Goal: Task Accomplishment & Management: Complete application form

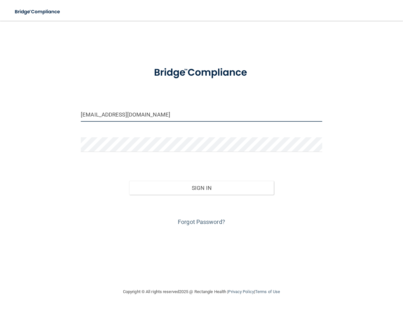
drag, startPoint x: 146, startPoint y: 116, endPoint x: 56, endPoint y: 120, distance: 89.3
click at [56, 120] on div "[EMAIL_ADDRESS][DOMAIN_NAME] Invalid email/password. You don't have permission …" at bounding box center [201, 154] width 377 height 254
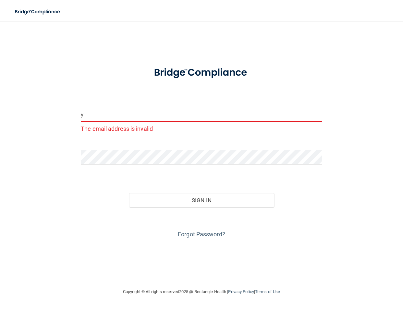
type input "[EMAIL_ADDRESS][DOMAIN_NAME]"
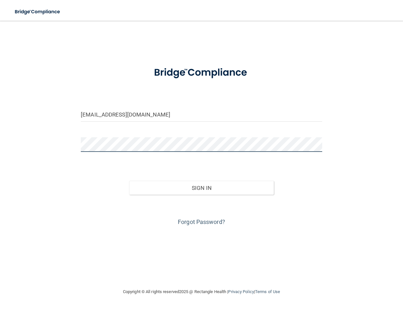
click at [51, 146] on div "[EMAIL_ADDRESS][DOMAIN_NAME] Invalid email/password. You don't have permission …" at bounding box center [201, 154] width 377 height 254
click at [129, 181] on button "Sign In" at bounding box center [201, 188] width 145 height 14
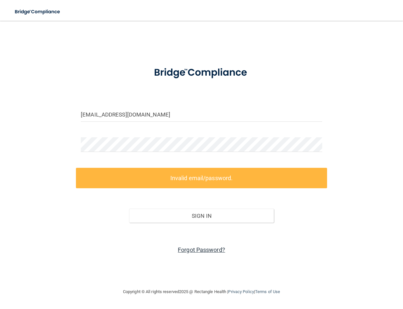
click at [198, 250] on link "Forgot Password?" at bounding box center [201, 249] width 47 height 7
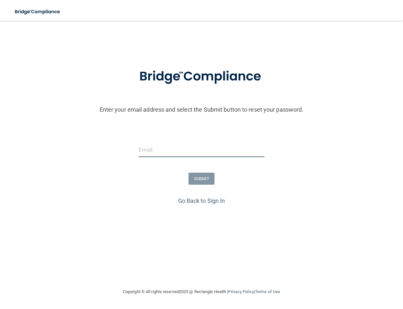
click at [169, 151] on input "email" at bounding box center [202, 149] width 126 height 15
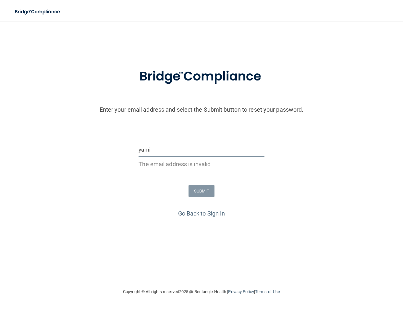
type input "[EMAIL_ADDRESS][DOMAIN_NAME]"
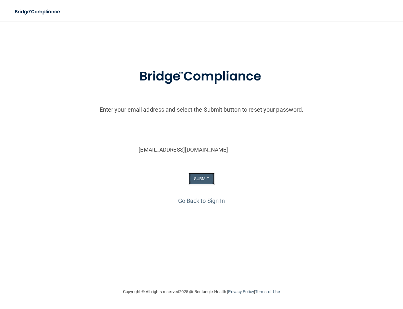
click at [200, 178] on button "SUBMIT" at bounding box center [202, 179] width 26 height 12
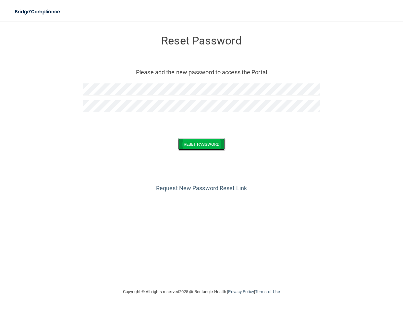
click at [207, 147] on button "Reset Password" at bounding box center [201, 144] width 47 height 12
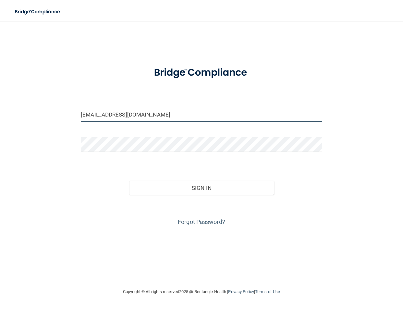
drag, startPoint x: 146, startPoint y: 116, endPoint x: 13, endPoint y: 114, distance: 133.1
click at [13, 114] on main "jenessa3114@yahoo.com Invalid email/password. You don't have permission to acce…" at bounding box center [201, 165] width 403 height 288
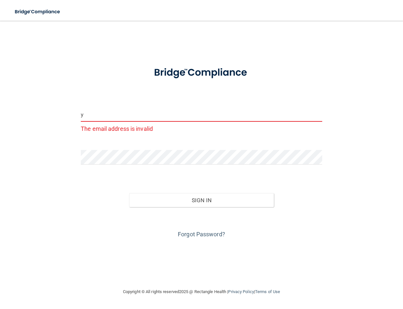
type input "[EMAIL_ADDRESS][DOMAIN_NAME]"
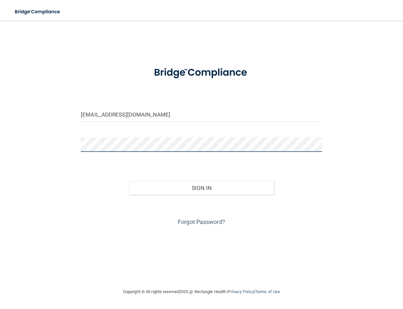
click at [51, 151] on div "yami@freshfamilydental.com Invalid email/password. You don't have permission to…" at bounding box center [201, 154] width 377 height 254
click at [129, 181] on button "Sign In" at bounding box center [201, 188] width 145 height 14
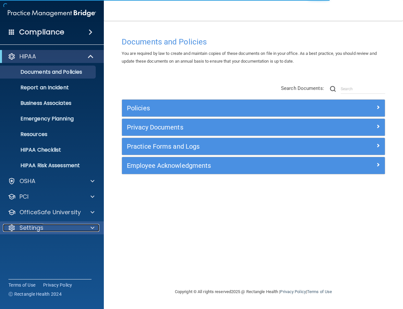
click at [90, 226] on div at bounding box center [91, 228] width 16 height 8
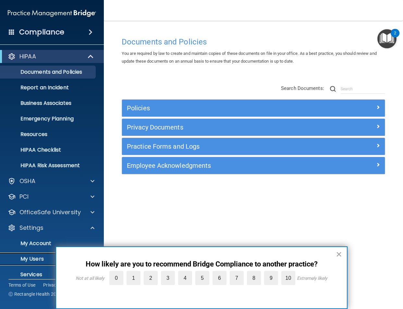
click at [38, 257] on p "My Users" at bounding box center [48, 259] width 89 height 6
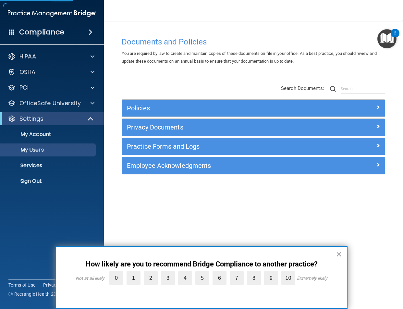
select select "20"
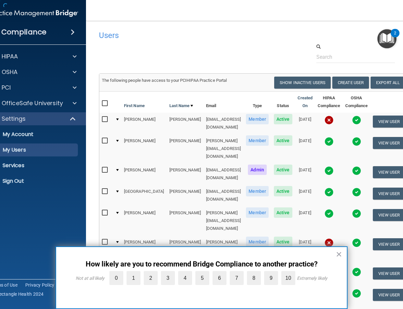
click at [340, 252] on button "×" at bounding box center [339, 254] width 6 height 10
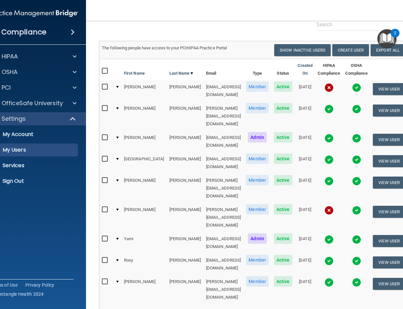
scroll to position [45, 0]
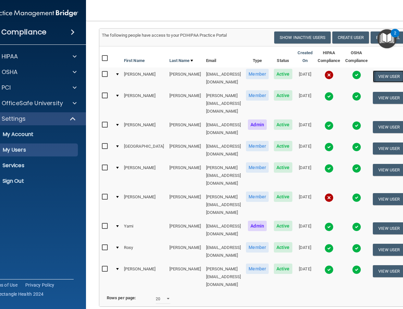
click at [383, 76] on button "View User" at bounding box center [389, 76] width 32 height 12
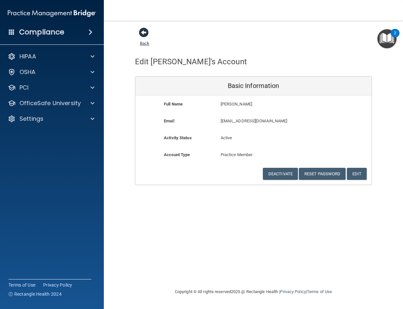
click at [144, 32] on span at bounding box center [144, 33] width 10 height 10
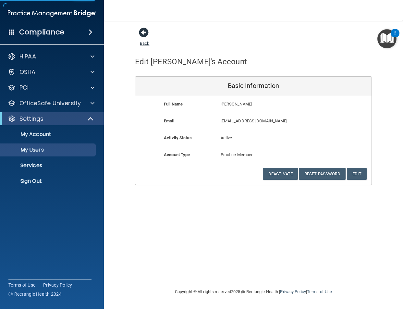
select select "20"
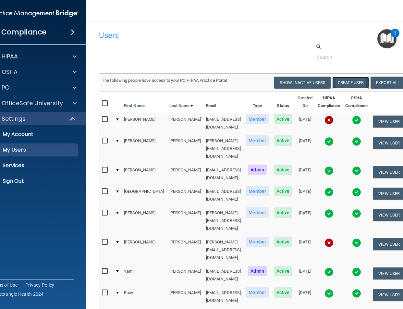
click at [350, 81] on button "Create User" at bounding box center [350, 83] width 37 height 12
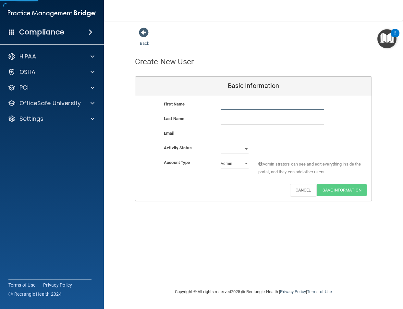
click at [239, 105] on input "text" at bounding box center [273, 105] width 104 height 10
type input "Helda"
type input "Sanchez"
click at [236, 135] on input "email" at bounding box center [273, 134] width 104 height 10
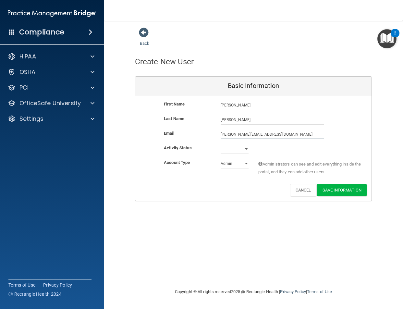
type input "helda@freshfamilydental.com"
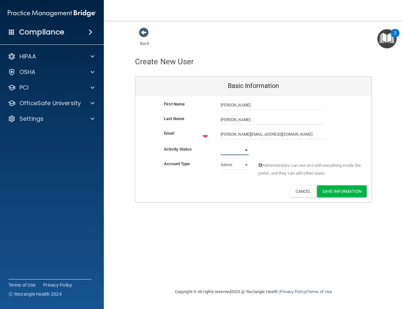
click at [246, 149] on select "Active Inactive" at bounding box center [235, 150] width 28 height 10
select select "active"
click at [221, 144] on select "Active Inactive" at bounding box center [235, 149] width 28 height 10
click at [242, 165] on select "Admin Member" at bounding box center [235, 164] width 28 height 10
select select "practice_member"
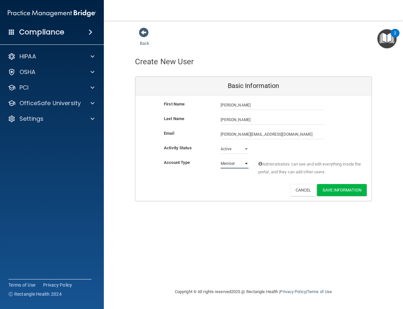
click at [221, 159] on select "Admin Member" at bounding box center [235, 164] width 28 height 10
click at [345, 190] on button "Save Information" at bounding box center [342, 190] width 50 height 12
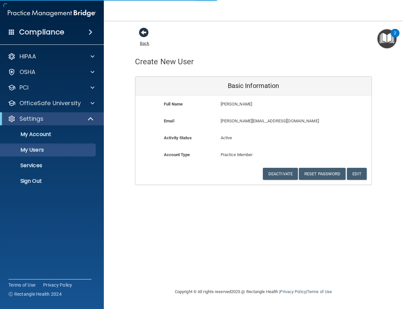
select select "20"
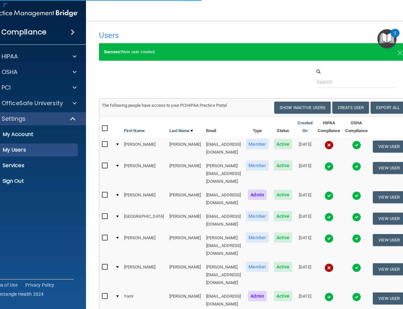
click at [147, 33] on h4 "Users" at bounding box center [187, 35] width 176 height 8
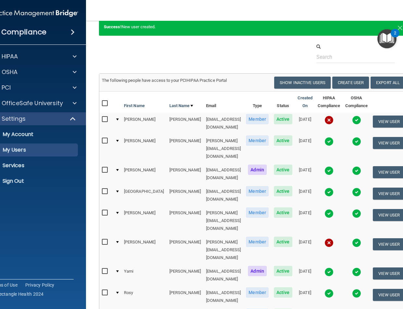
scroll to position [65, 0]
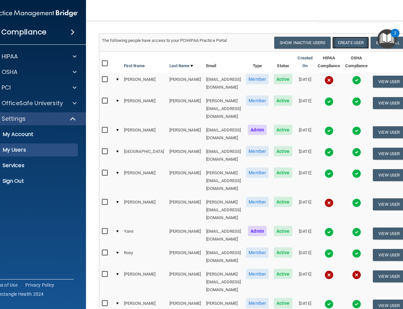
click at [345, 44] on button "Create User" at bounding box center [350, 43] width 37 height 12
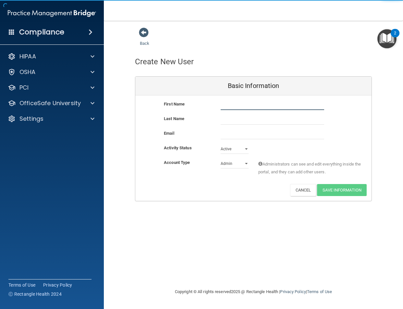
click at [228, 105] on input "text" at bounding box center [273, 105] width 104 height 10
type input "Lessly"
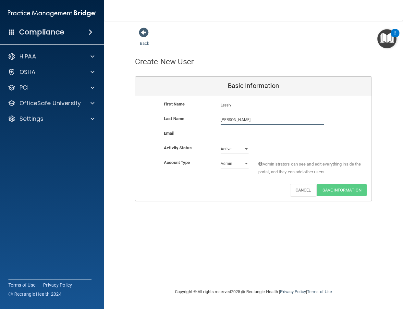
type input "Hernandez"
click at [243, 136] on input "email" at bounding box center [273, 134] width 104 height 10
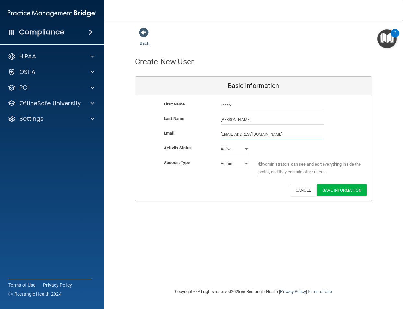
type input "Lessly@freshfamilydental.com"
click at [245, 149] on select "Active Inactive" at bounding box center [235, 149] width 28 height 10
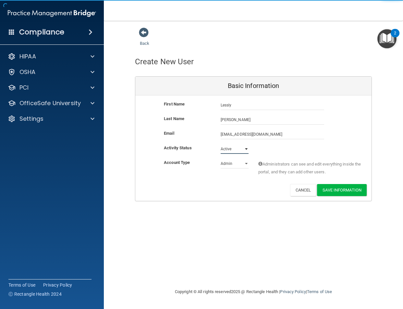
click at [245, 149] on select "Active Inactive" at bounding box center [235, 149] width 28 height 10
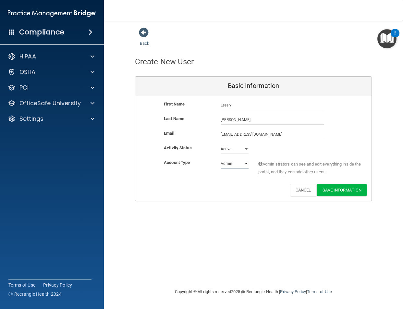
click at [246, 162] on select "Admin Member" at bounding box center [235, 164] width 28 height 10
select select "practice_member"
click at [221, 159] on select "Admin Member" at bounding box center [235, 164] width 28 height 10
click at [352, 190] on button "Save Information" at bounding box center [342, 190] width 50 height 12
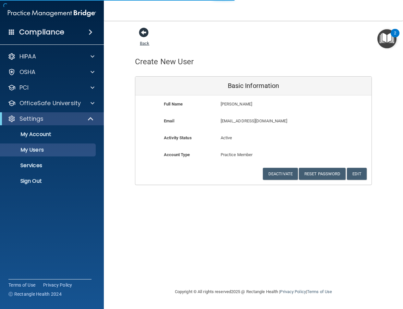
select select "20"
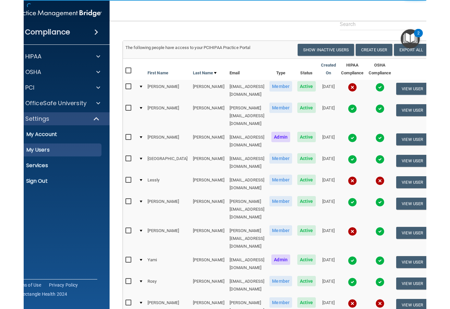
scroll to position [65, 0]
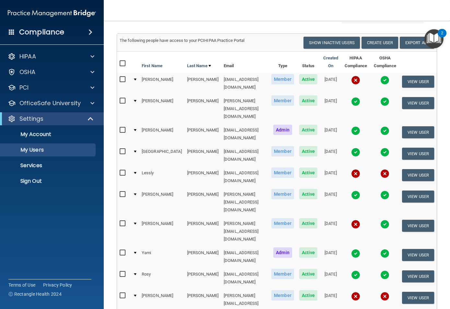
click at [135, 273] on div at bounding box center [135, 274] width 3 height 2
click at [137, 267] on td at bounding box center [134, 277] width 9 height 21
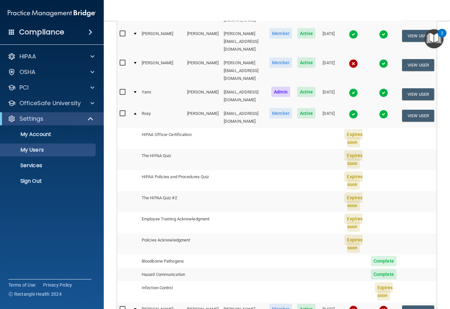
scroll to position [162, 0]
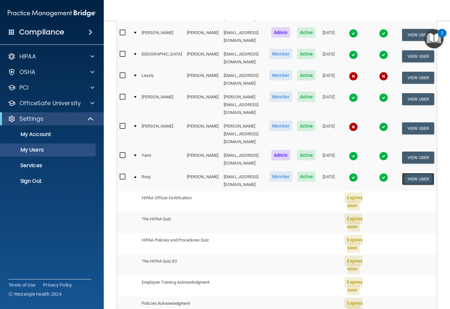
click at [403, 173] on button "View User" at bounding box center [418, 179] width 32 height 12
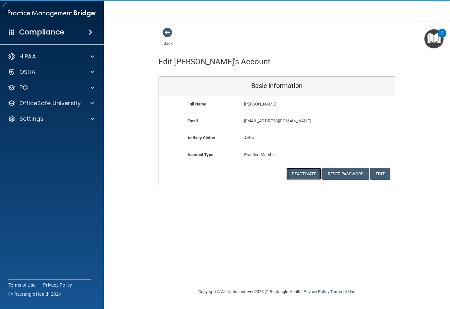
click at [304, 175] on button "Deactivate" at bounding box center [304, 174] width 35 height 12
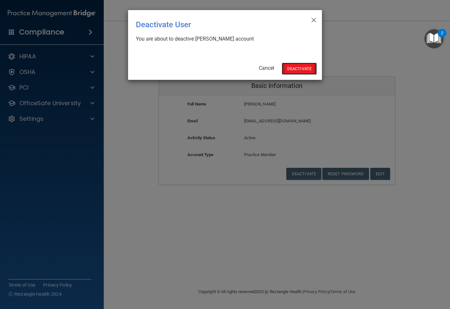
click at [299, 66] on button "Deactivate" at bounding box center [299, 69] width 35 height 12
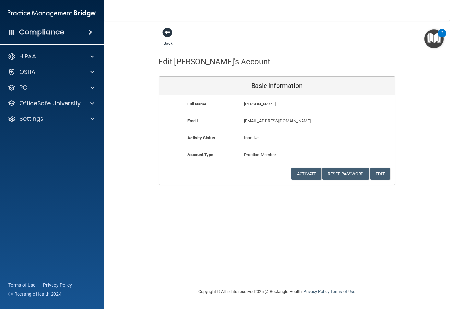
click at [167, 33] on span at bounding box center [168, 33] width 10 height 10
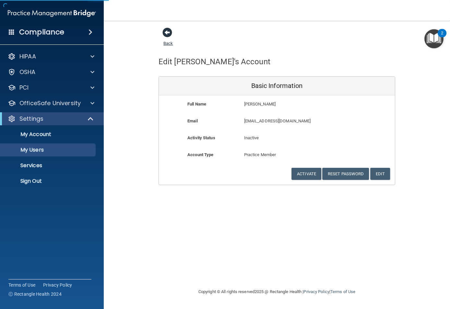
select select "20"
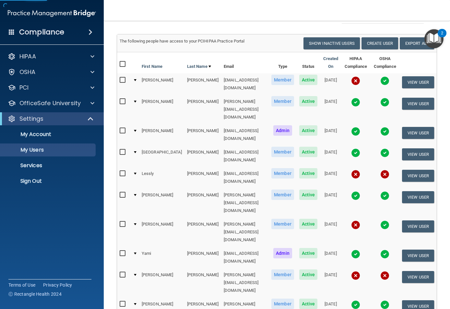
scroll to position [65, 0]
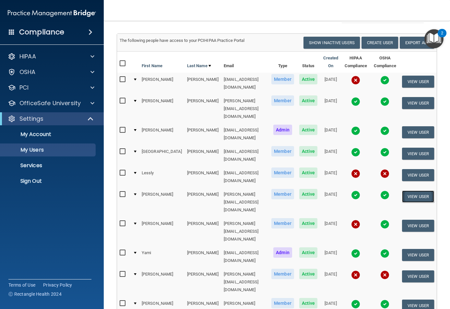
click at [408, 190] on button "View User" at bounding box center [418, 196] width 32 height 12
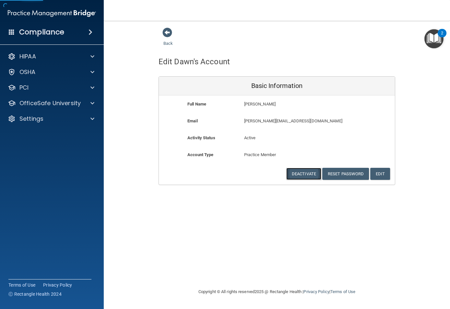
click at [303, 172] on button "Deactivate" at bounding box center [304, 174] width 35 height 12
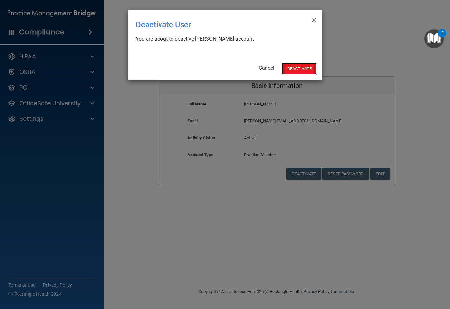
click at [301, 70] on button "Deactivate" at bounding box center [299, 69] width 35 height 12
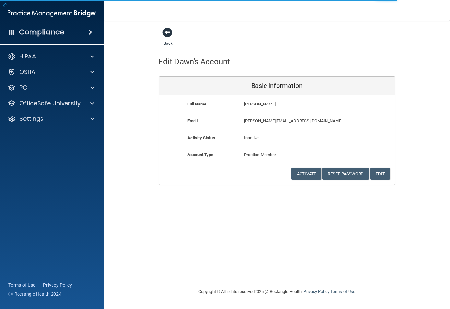
click at [166, 32] on span at bounding box center [168, 33] width 10 height 10
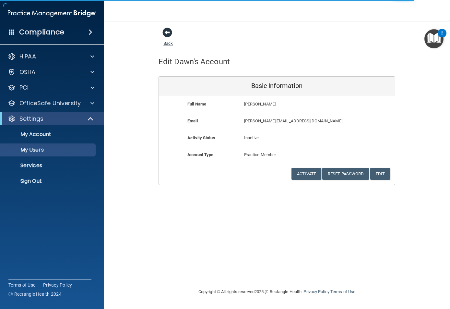
select select "20"
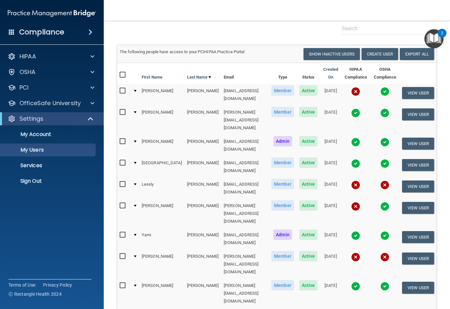
scroll to position [65, 0]
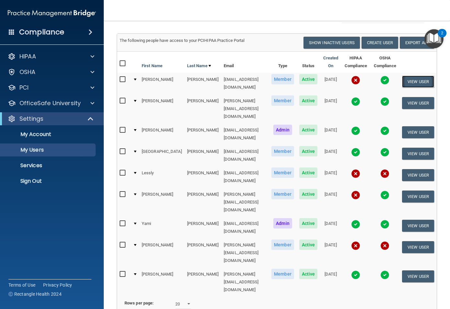
click at [413, 80] on button "View User" at bounding box center [418, 82] width 32 height 12
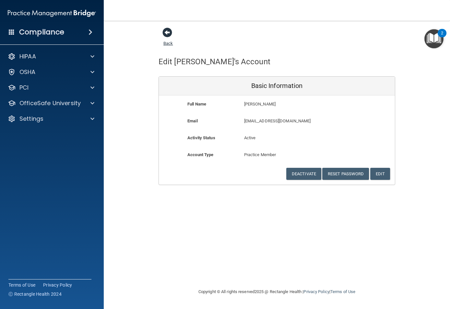
click at [170, 32] on span at bounding box center [168, 33] width 10 height 10
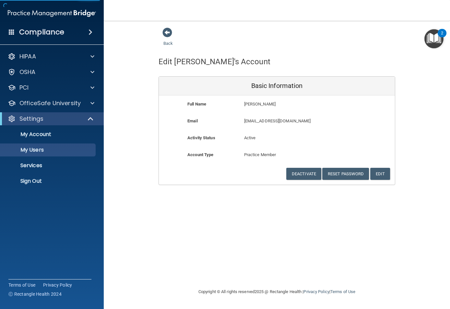
select select "20"
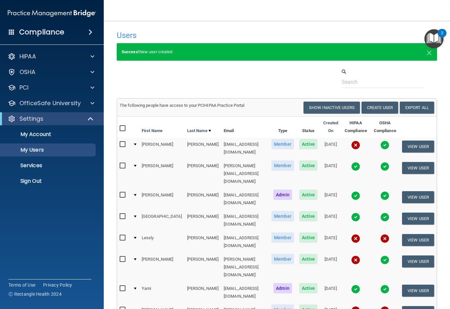
click at [135, 144] on div at bounding box center [135, 144] width 3 height 2
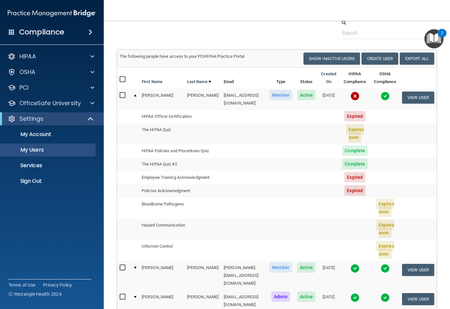
scroll to position [65, 0]
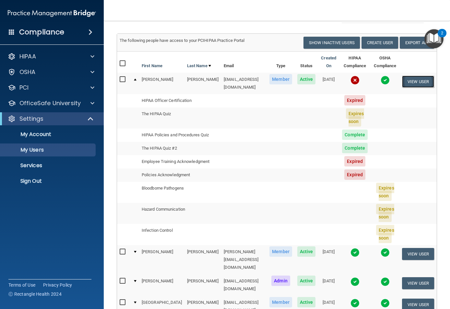
click at [414, 79] on button "View User" at bounding box center [418, 82] width 32 height 12
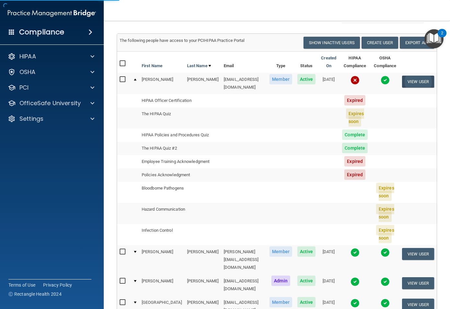
select select "practice_member"
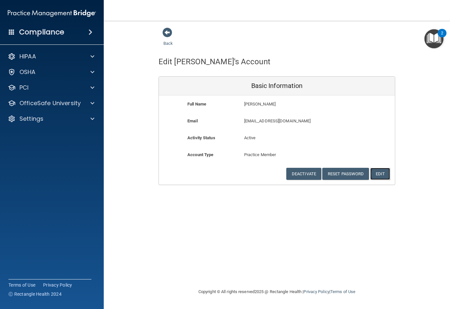
click at [380, 174] on button "Edit" at bounding box center [381, 174] width 20 height 12
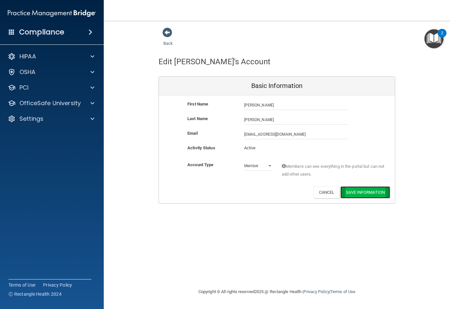
click at [360, 192] on button "Save Information" at bounding box center [366, 192] width 50 height 12
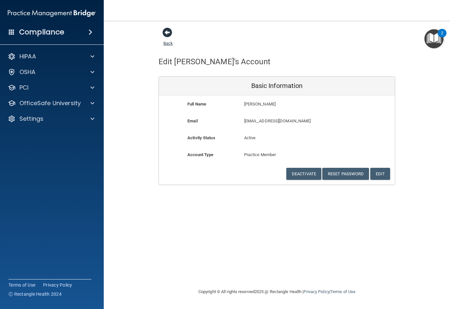
click at [169, 34] on span at bounding box center [168, 33] width 10 height 10
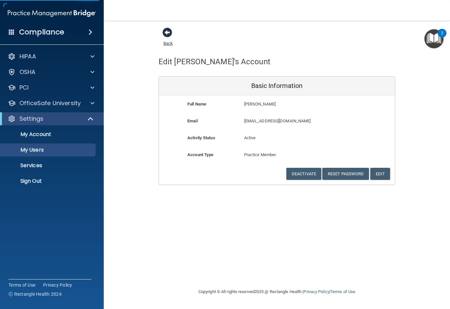
select select "20"
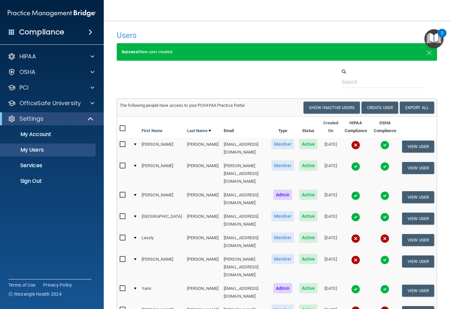
click at [136, 144] on div at bounding box center [135, 144] width 3 height 2
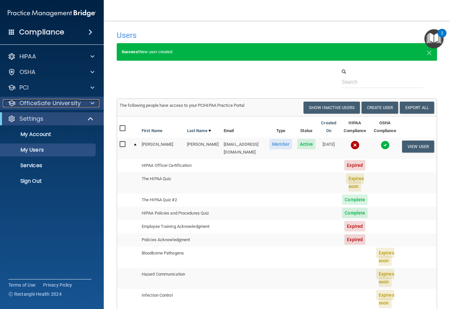
click at [91, 104] on span at bounding box center [93, 103] width 4 height 8
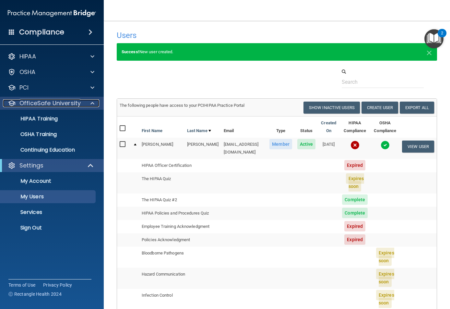
click at [92, 103] on span at bounding box center [93, 103] width 4 height 8
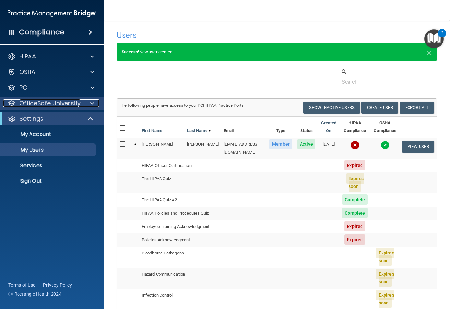
click at [92, 103] on span at bounding box center [93, 103] width 4 height 8
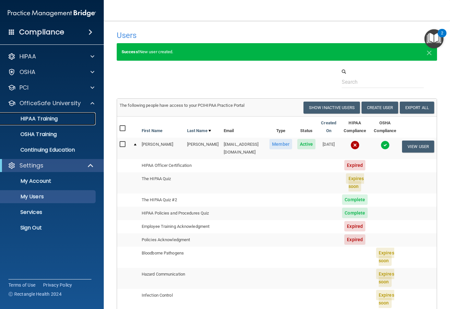
click at [53, 121] on p "HIPAA Training" at bounding box center [31, 119] width 54 height 6
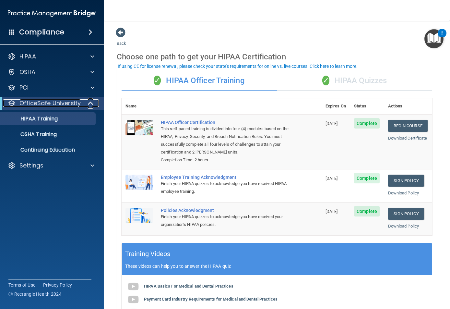
click at [91, 103] on span at bounding box center [92, 103] width 6 height 8
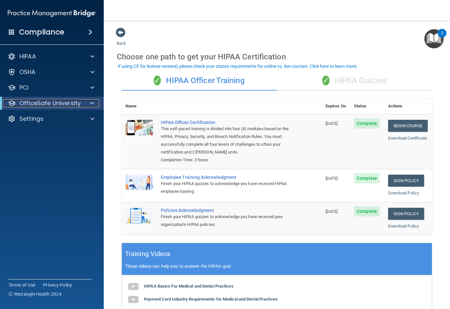
click at [91, 103] on span at bounding box center [92, 103] width 4 height 8
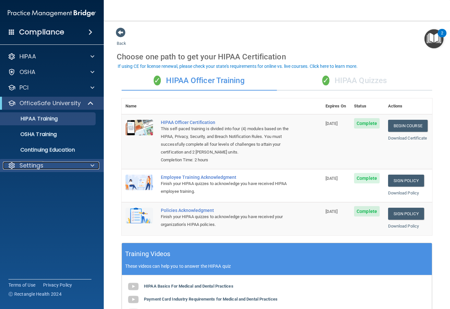
click at [93, 165] on span at bounding box center [93, 166] width 4 height 8
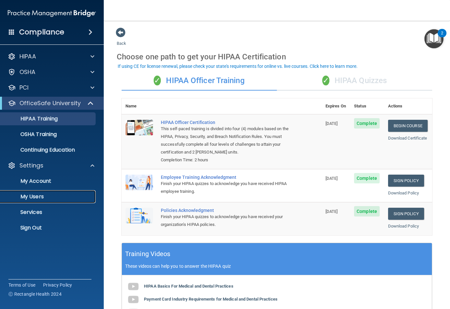
click at [32, 197] on p "My Users" at bounding box center [48, 196] width 89 height 6
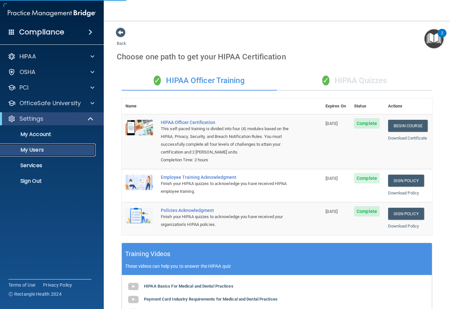
select select "20"
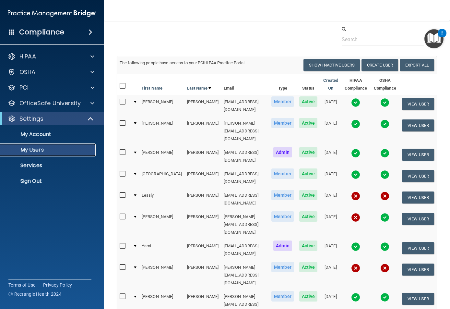
scroll to position [32, 0]
